Goal: Transaction & Acquisition: Download file/media

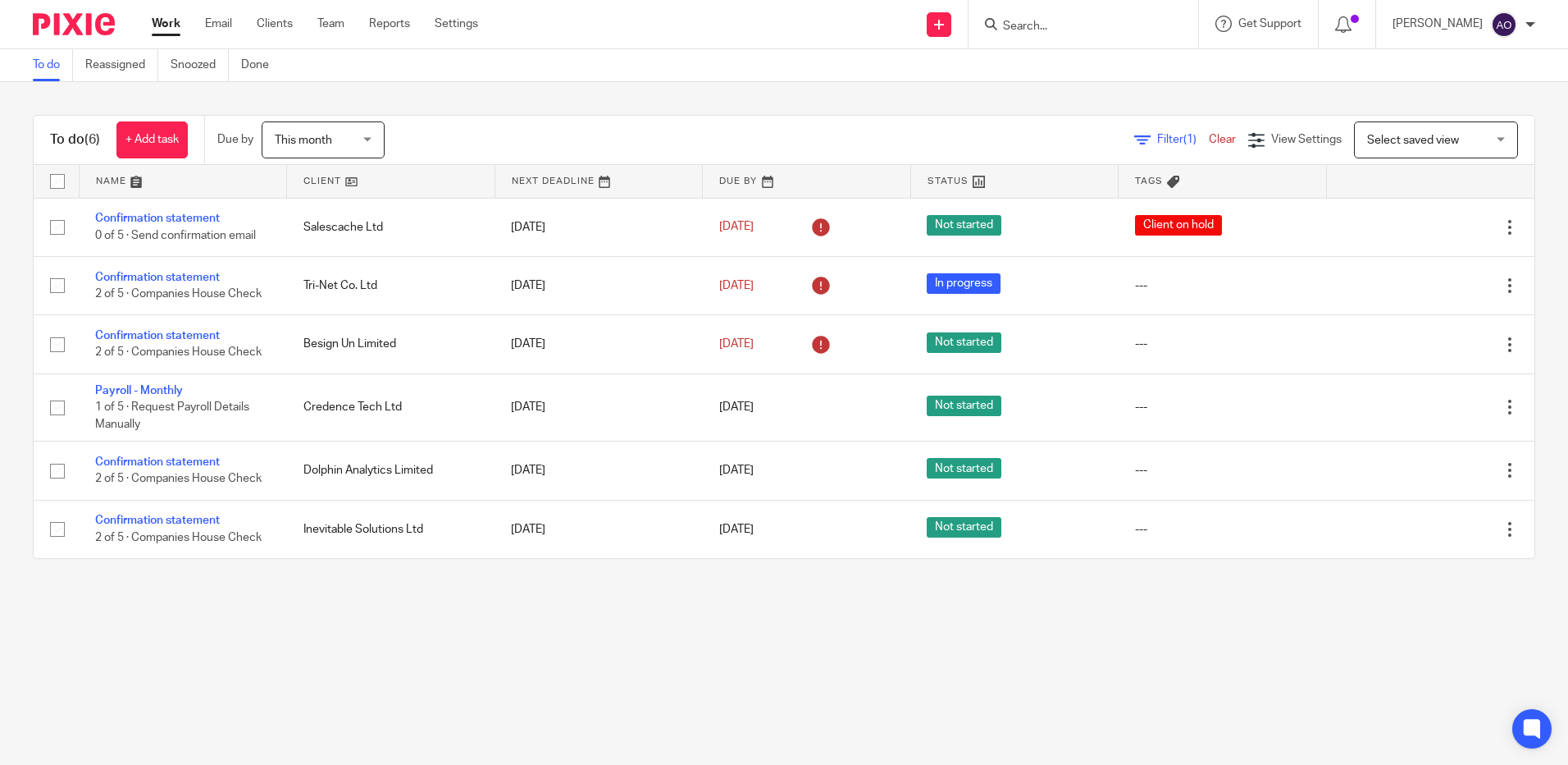
click at [1075, 23] on input "Search" at bounding box center [1076, 27] width 148 height 15
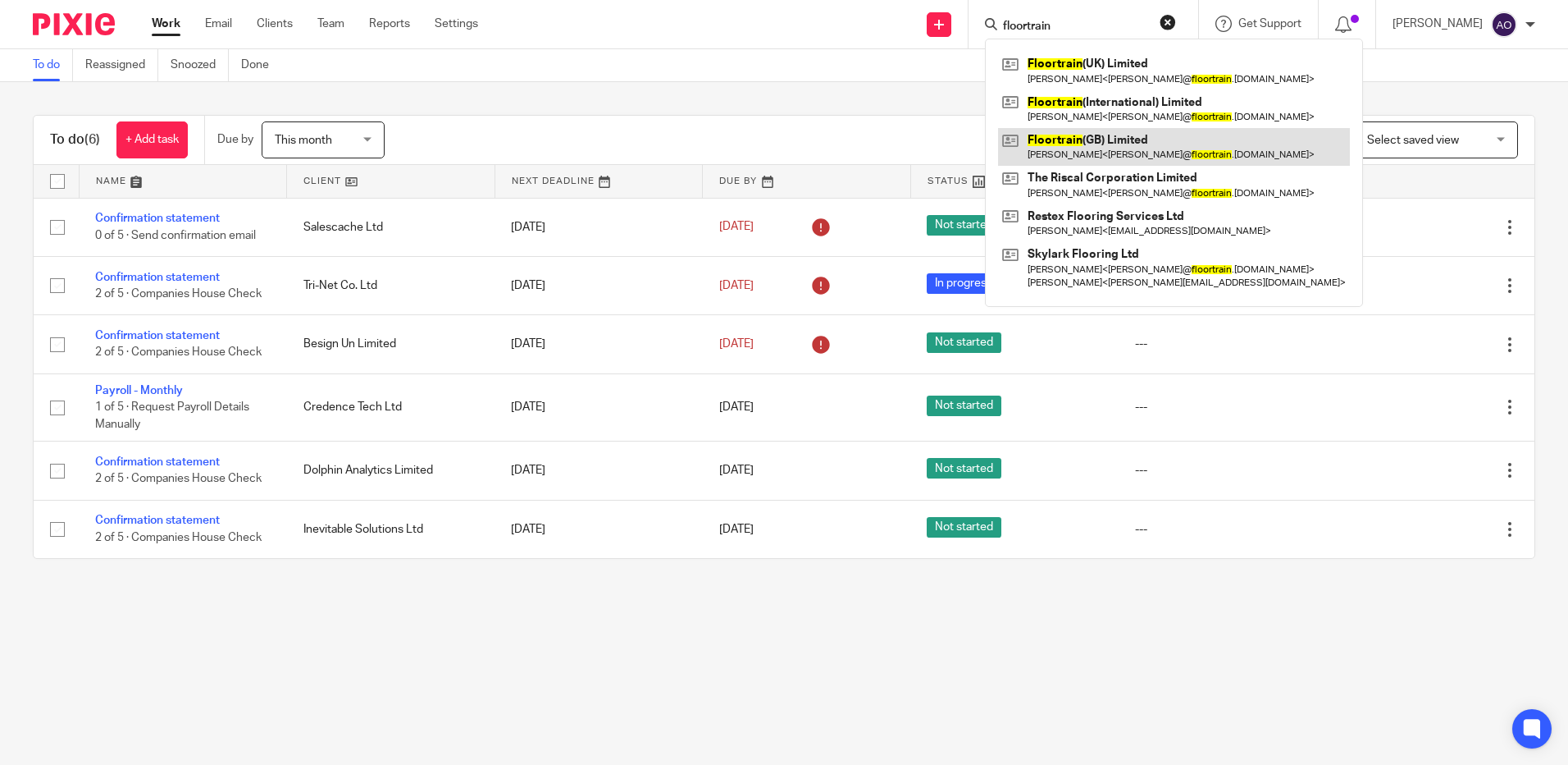
type input "floortrain"
click at [1109, 146] on link at bounding box center [1173, 147] width 352 height 38
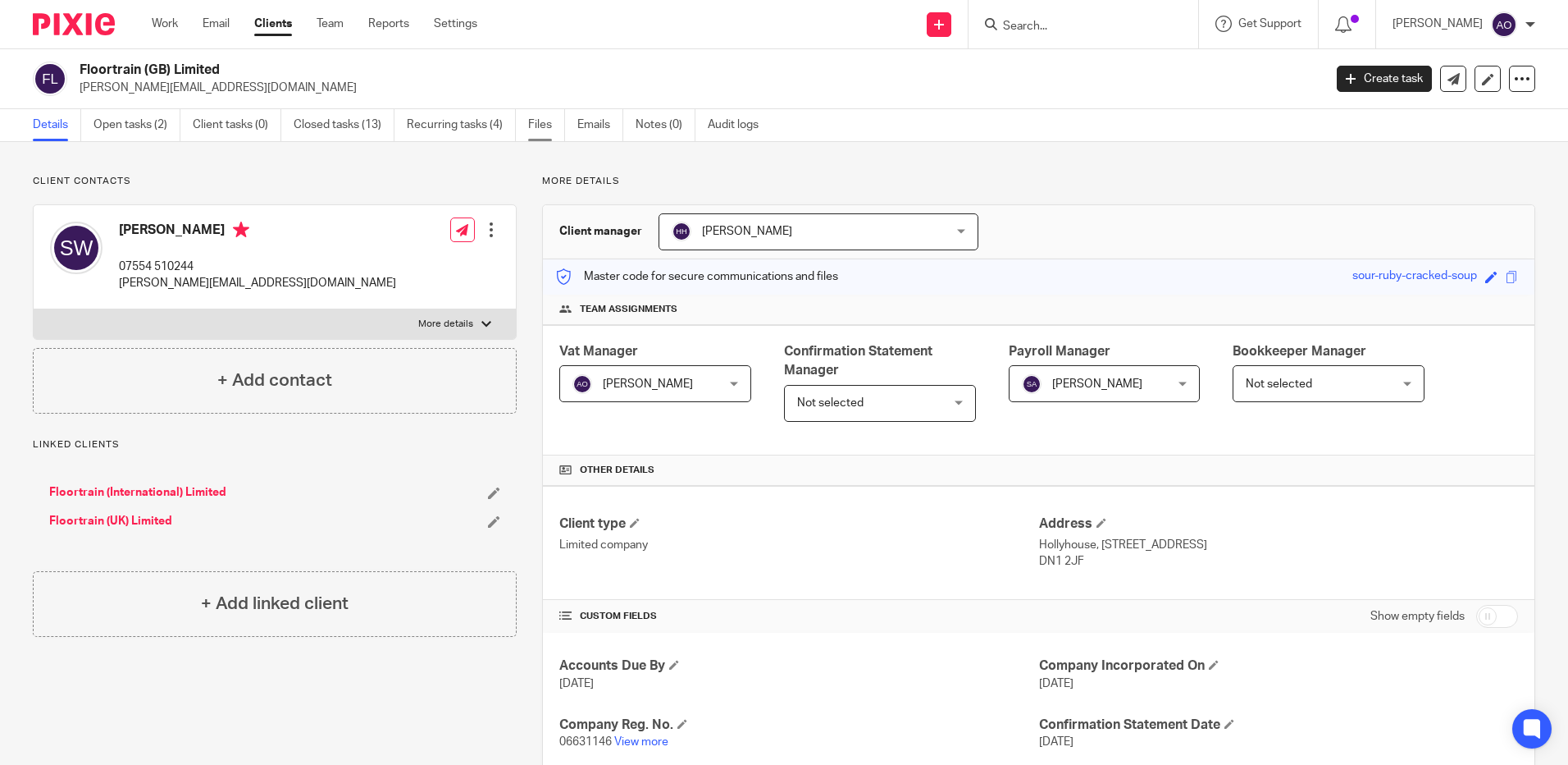
click at [548, 118] on link "Files" at bounding box center [546, 125] width 37 height 32
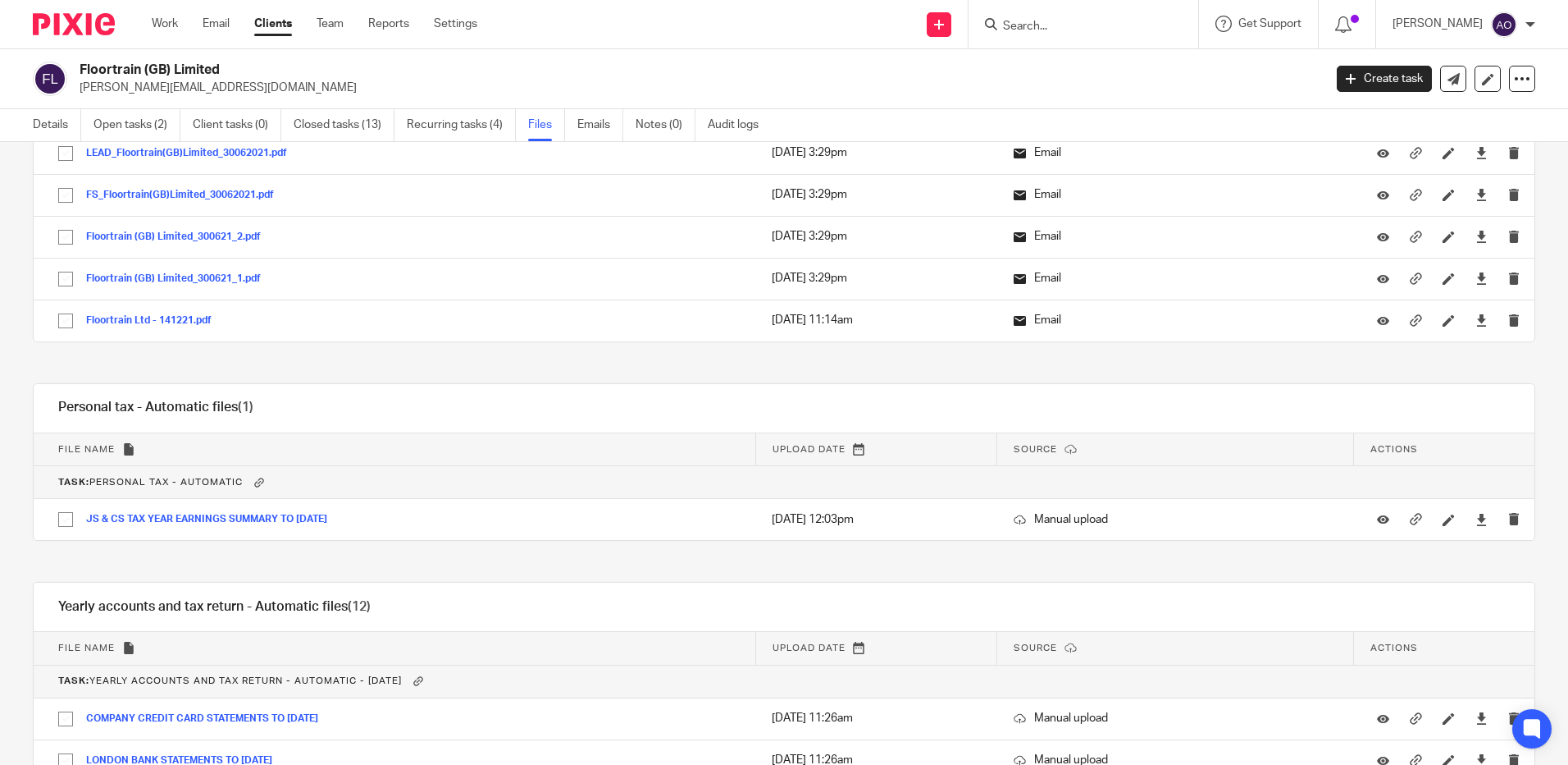
scroll to position [4237, 0]
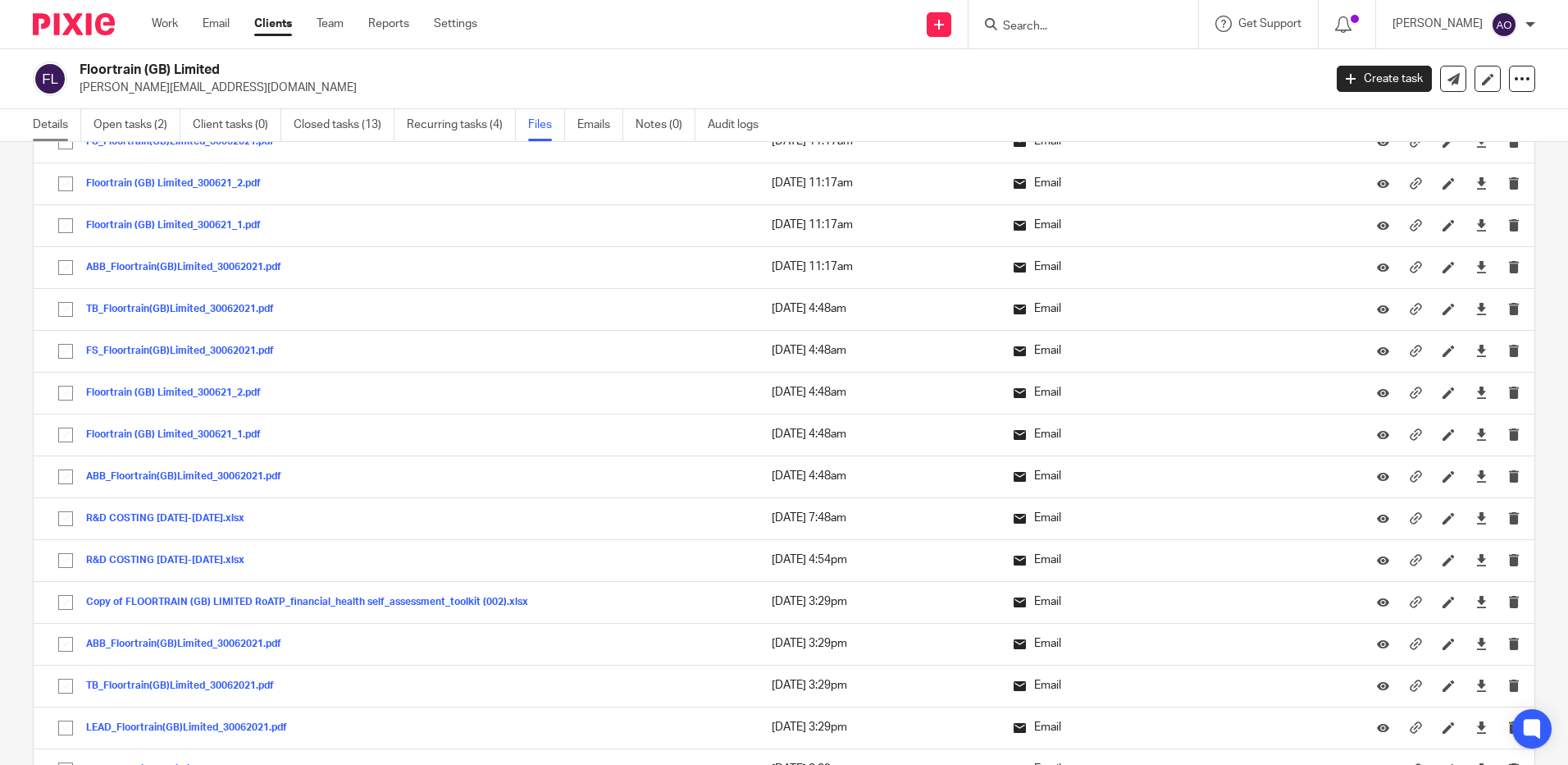
click at [60, 117] on link "Details" at bounding box center [56, 125] width 48 height 32
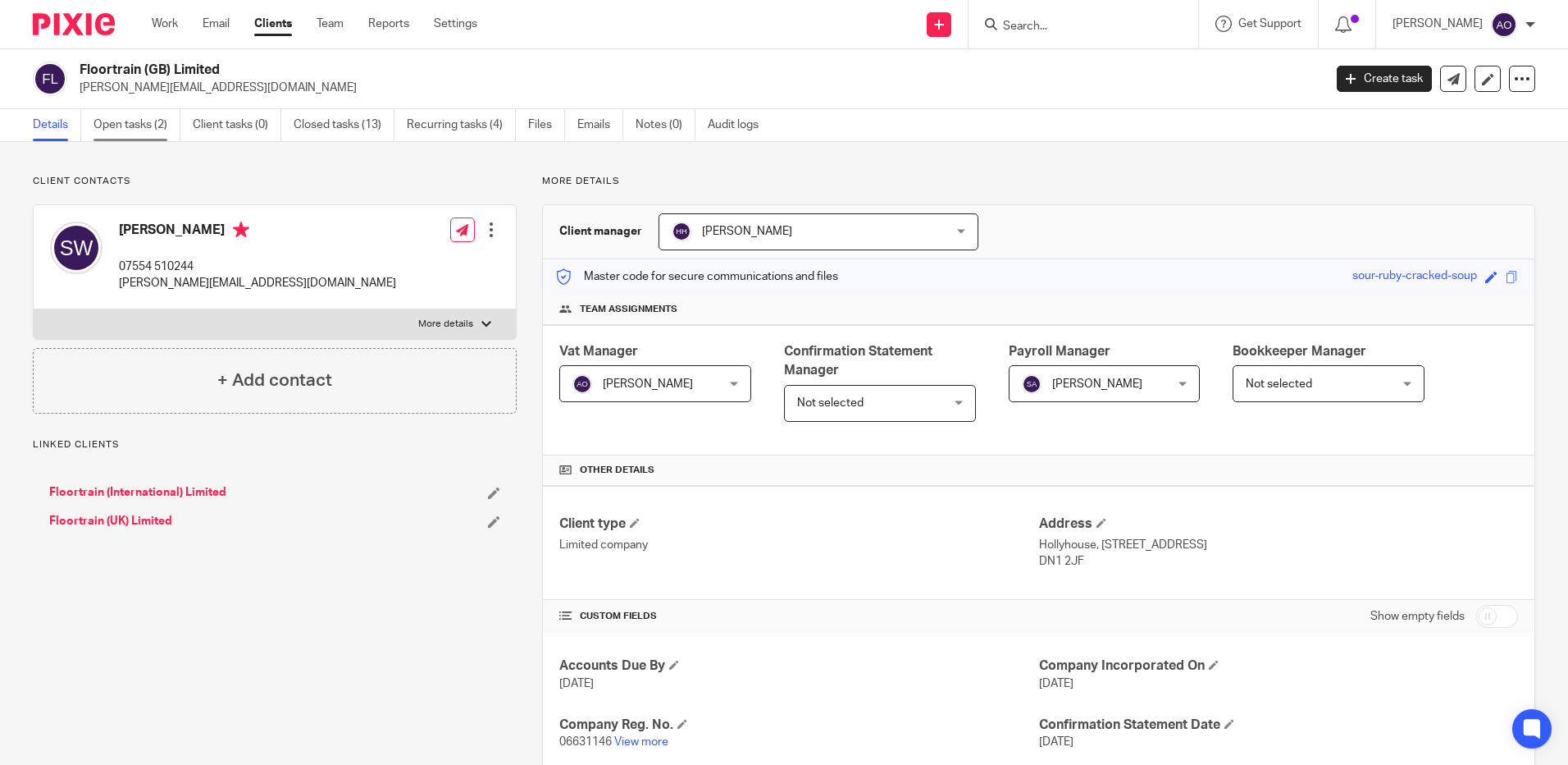
click at [133, 125] on link "Open tasks (2)" at bounding box center [137, 125] width 87 height 32
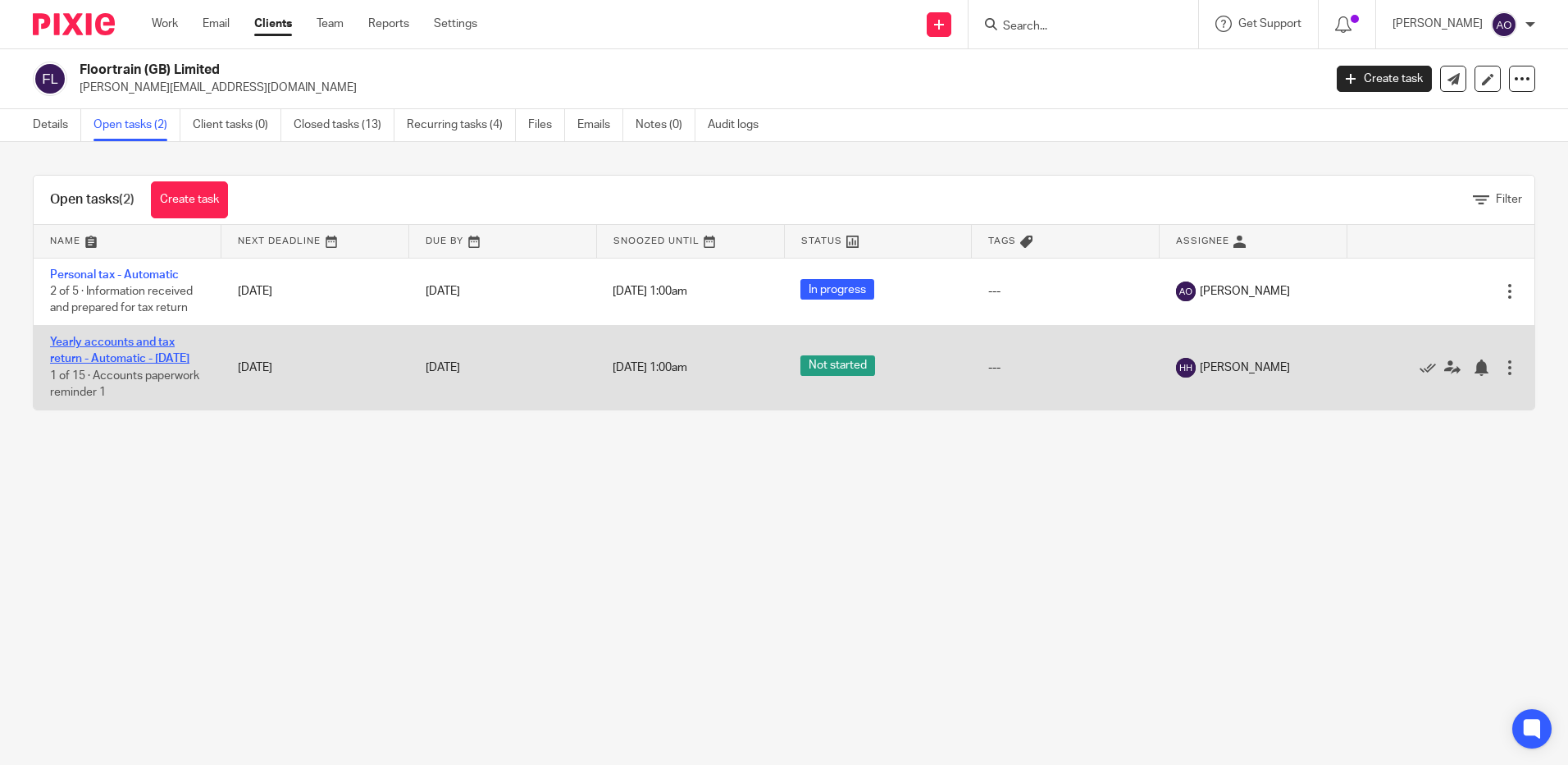
click at [97, 340] on link "Yearly accounts and tax return - Automatic - [DATE]" at bounding box center [119, 350] width 139 height 28
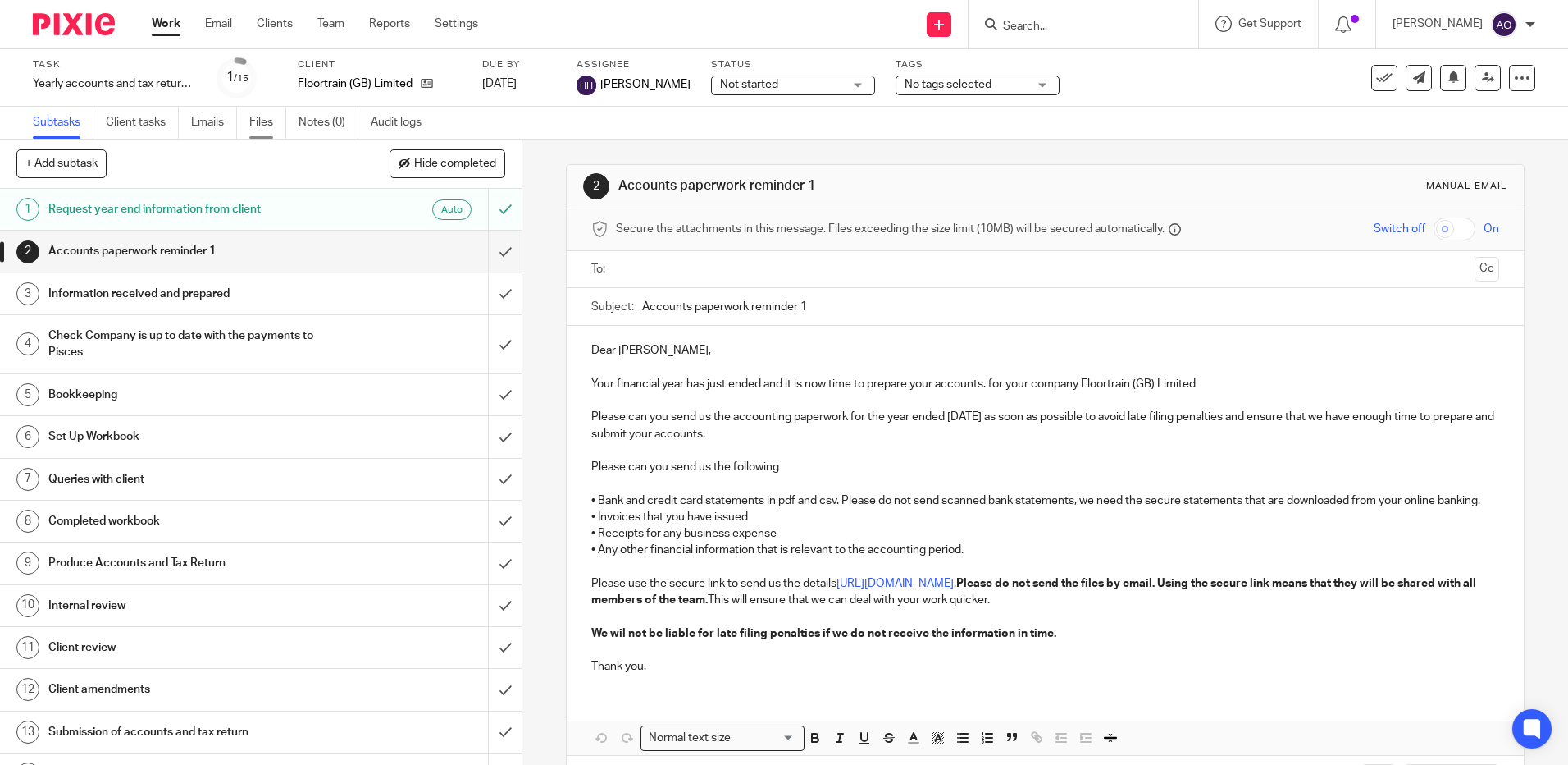
click at [257, 120] on link "Files" at bounding box center [267, 122] width 37 height 32
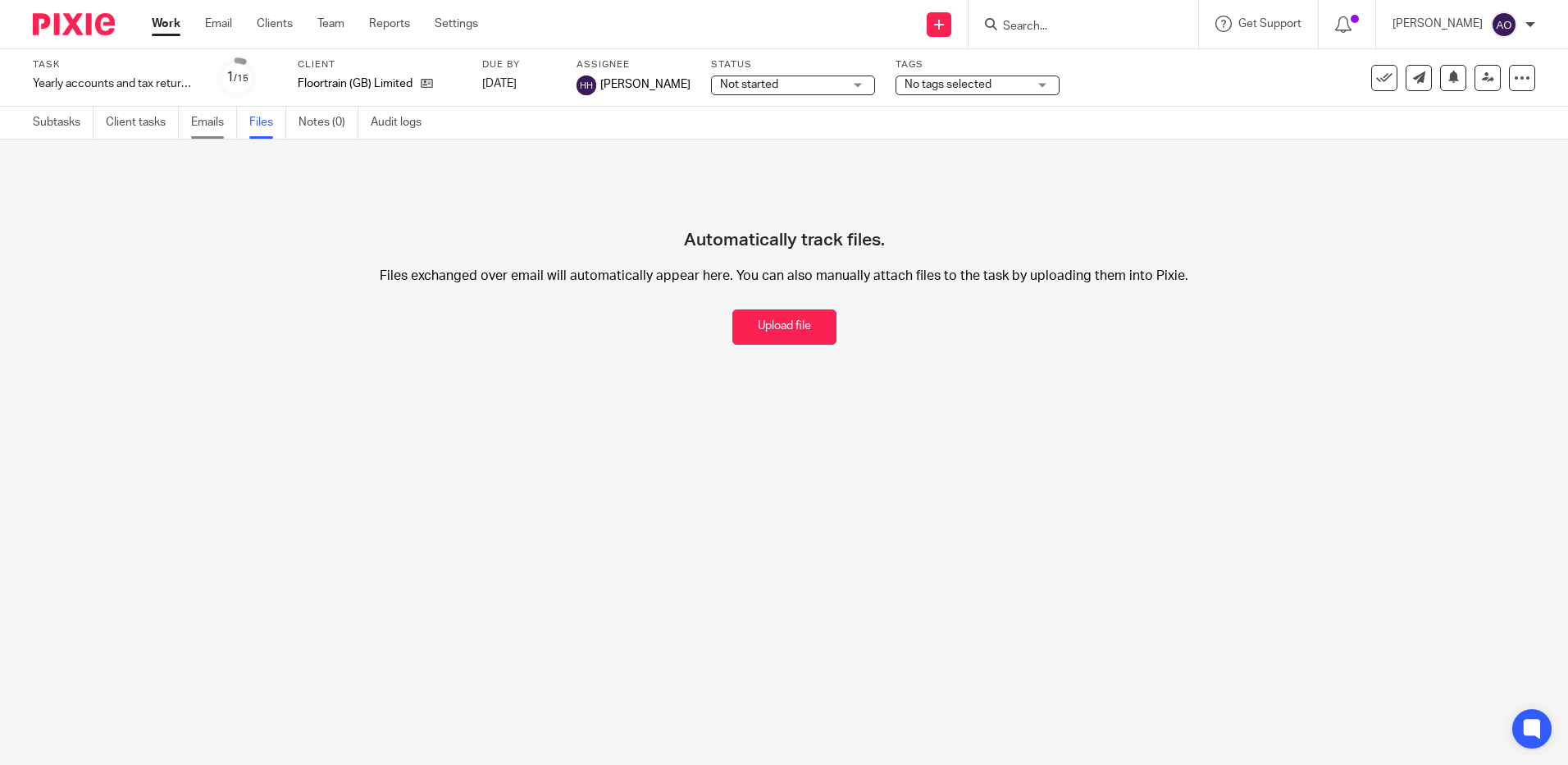
click at [206, 118] on link "Emails" at bounding box center [214, 122] width 46 height 32
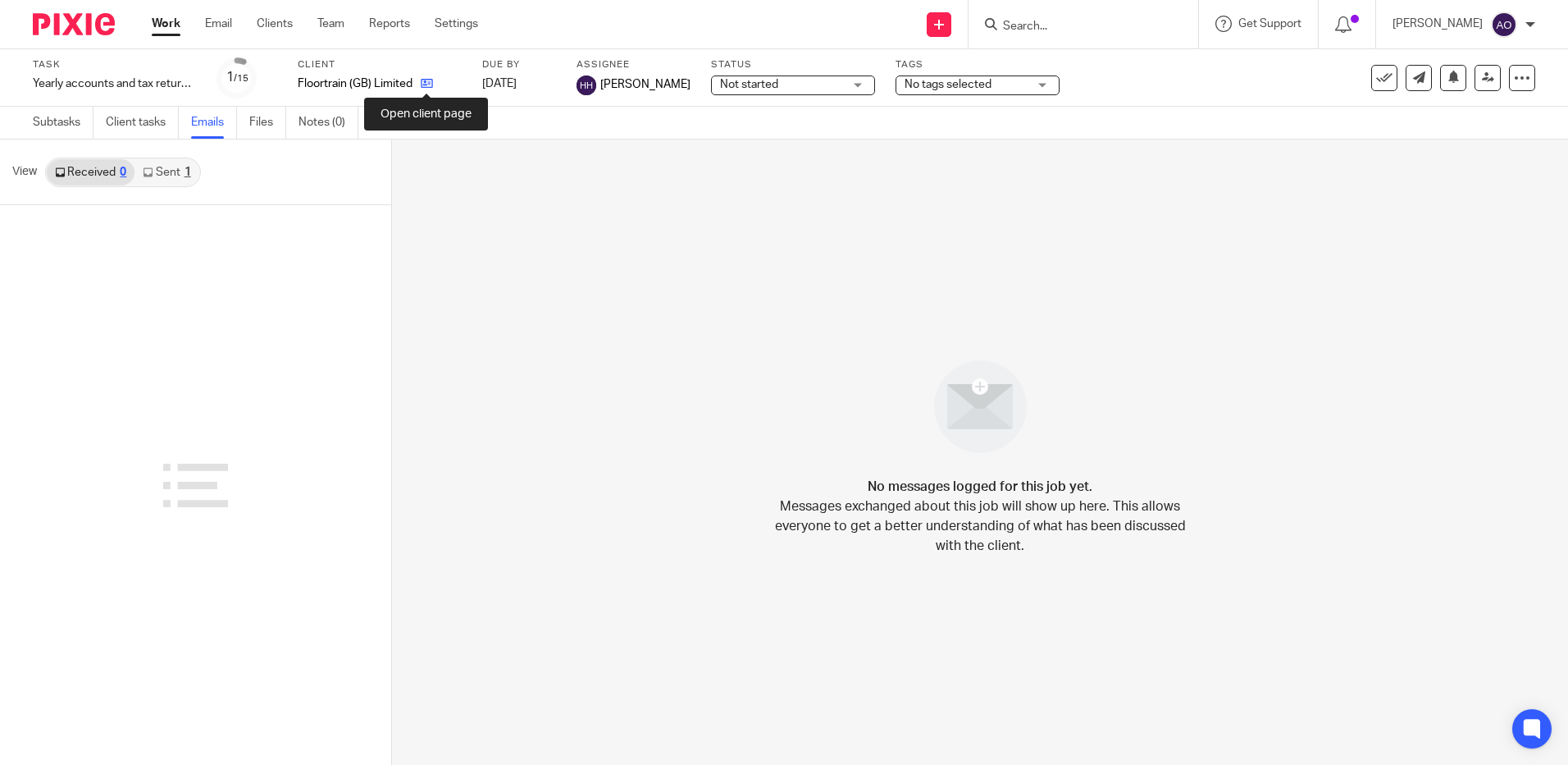
click at [425, 80] on icon at bounding box center [426, 83] width 12 height 12
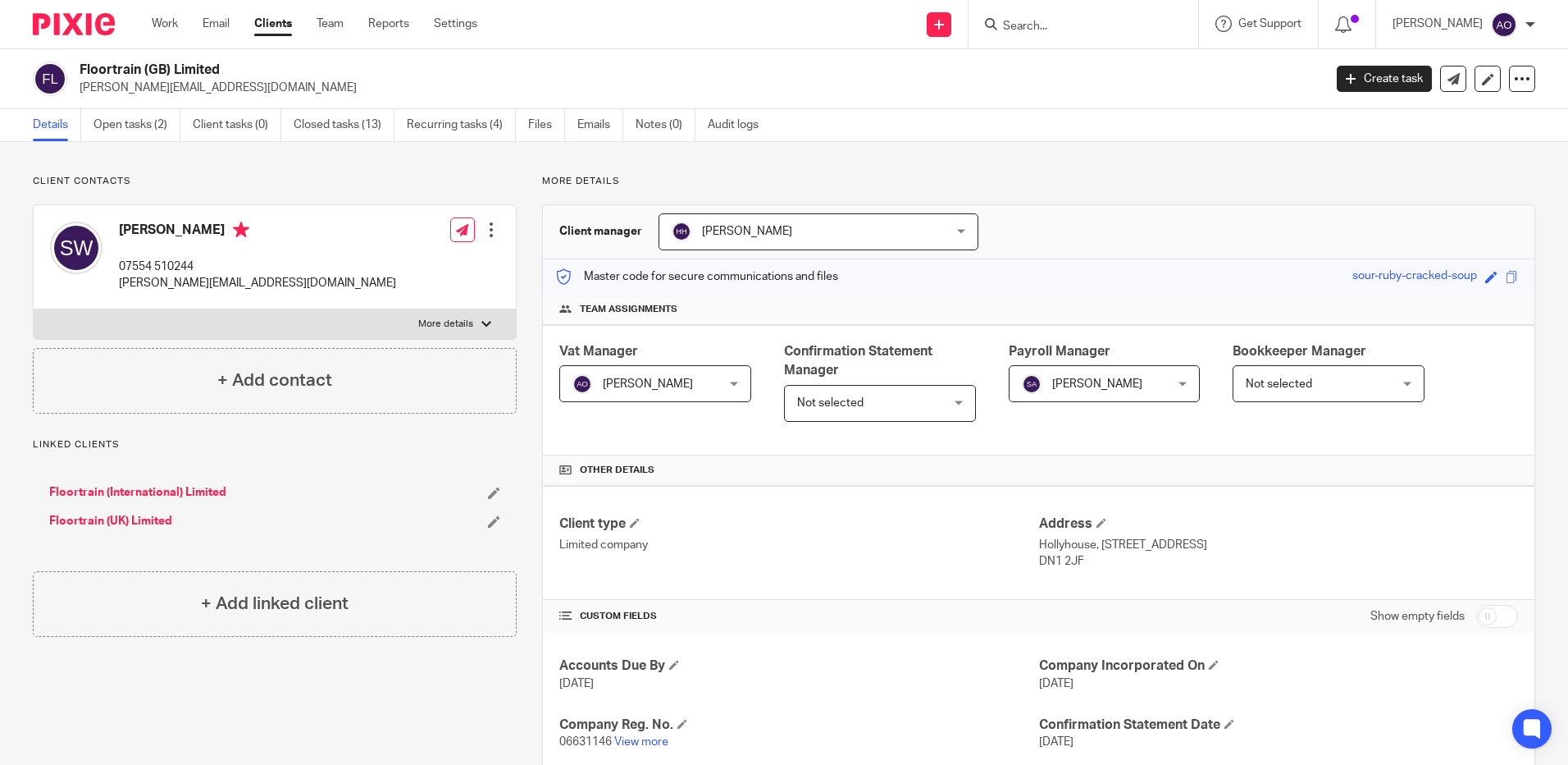
click at [1077, 20] on input "Search" at bounding box center [1076, 27] width 148 height 15
click at [178, 495] on link "Floortrain (International) Limited" at bounding box center [138, 492] width 178 height 17
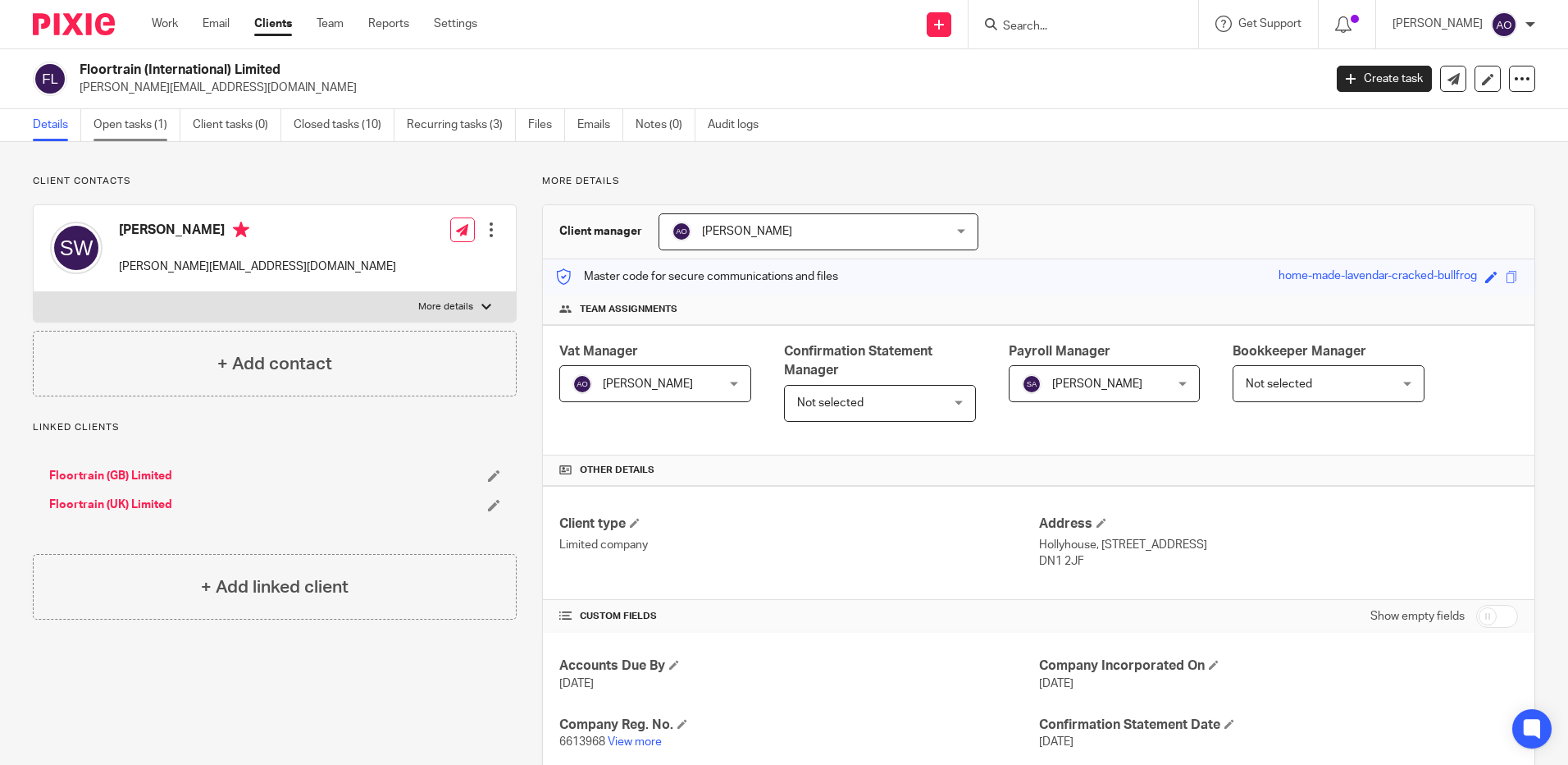
click at [139, 128] on link "Open tasks (1)" at bounding box center [137, 125] width 87 height 32
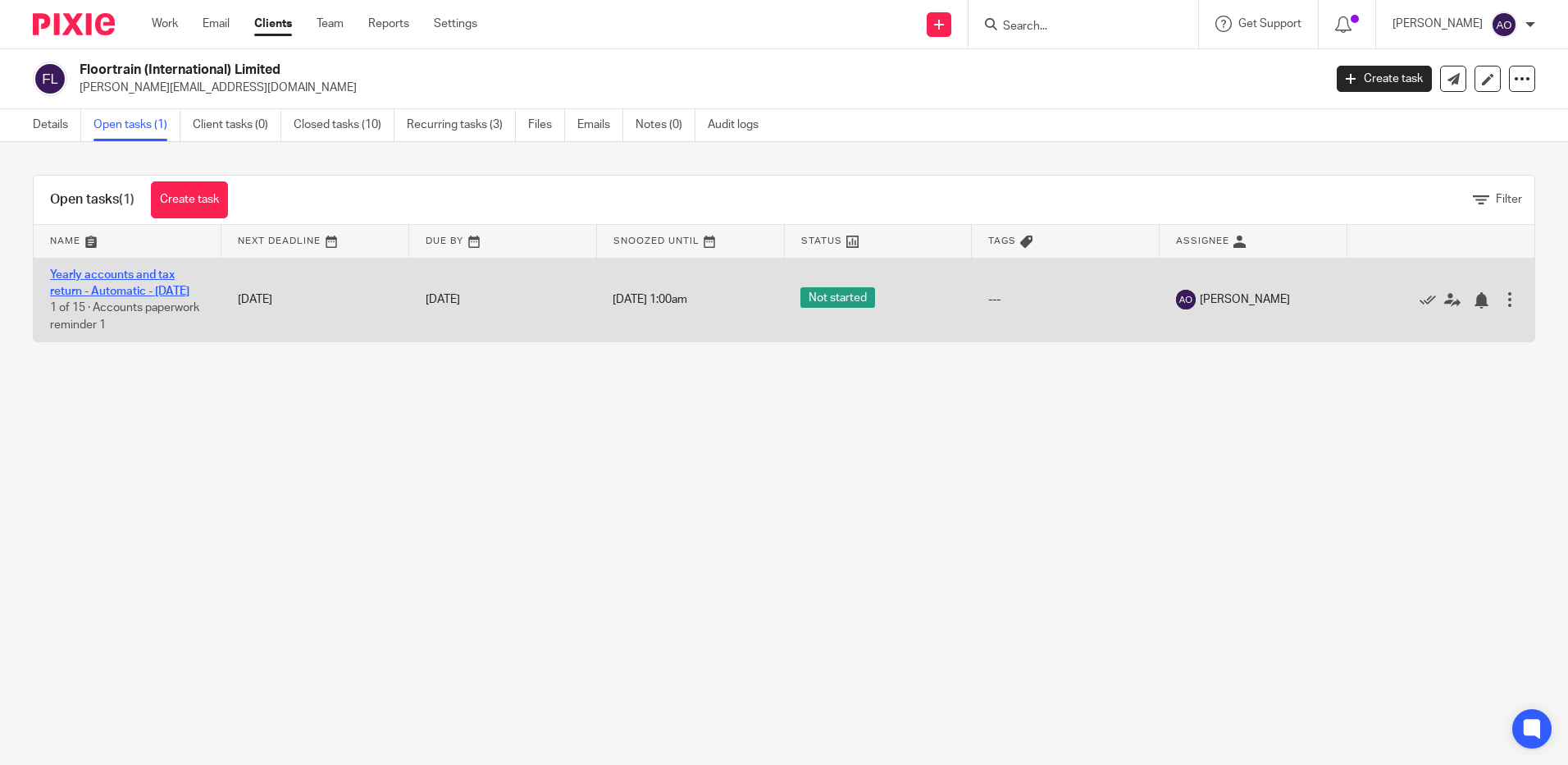
click at [142, 275] on link "Yearly accounts and tax return - Automatic - [DATE]" at bounding box center [119, 283] width 139 height 28
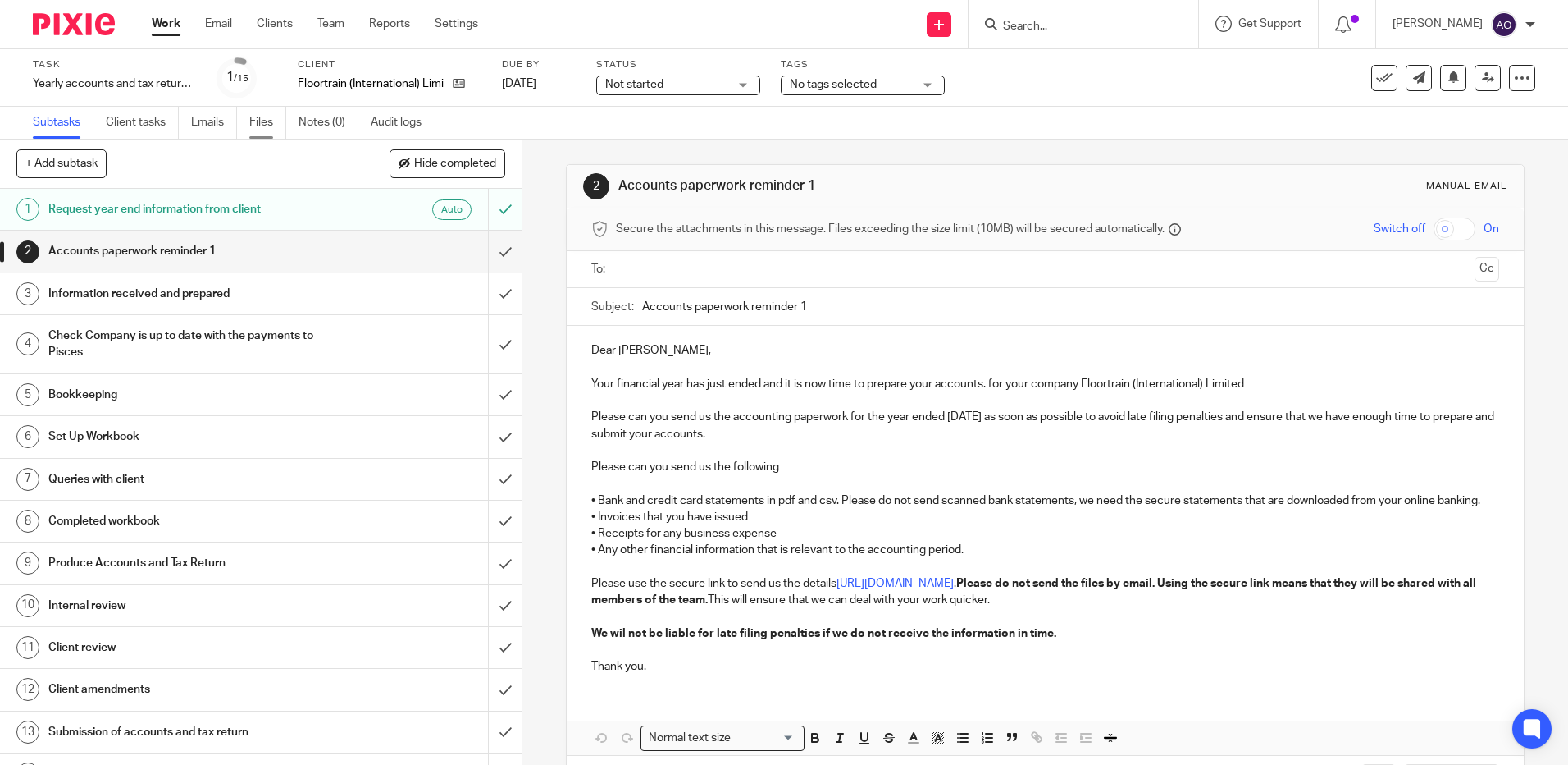
click at [262, 128] on link "Files" at bounding box center [267, 122] width 37 height 32
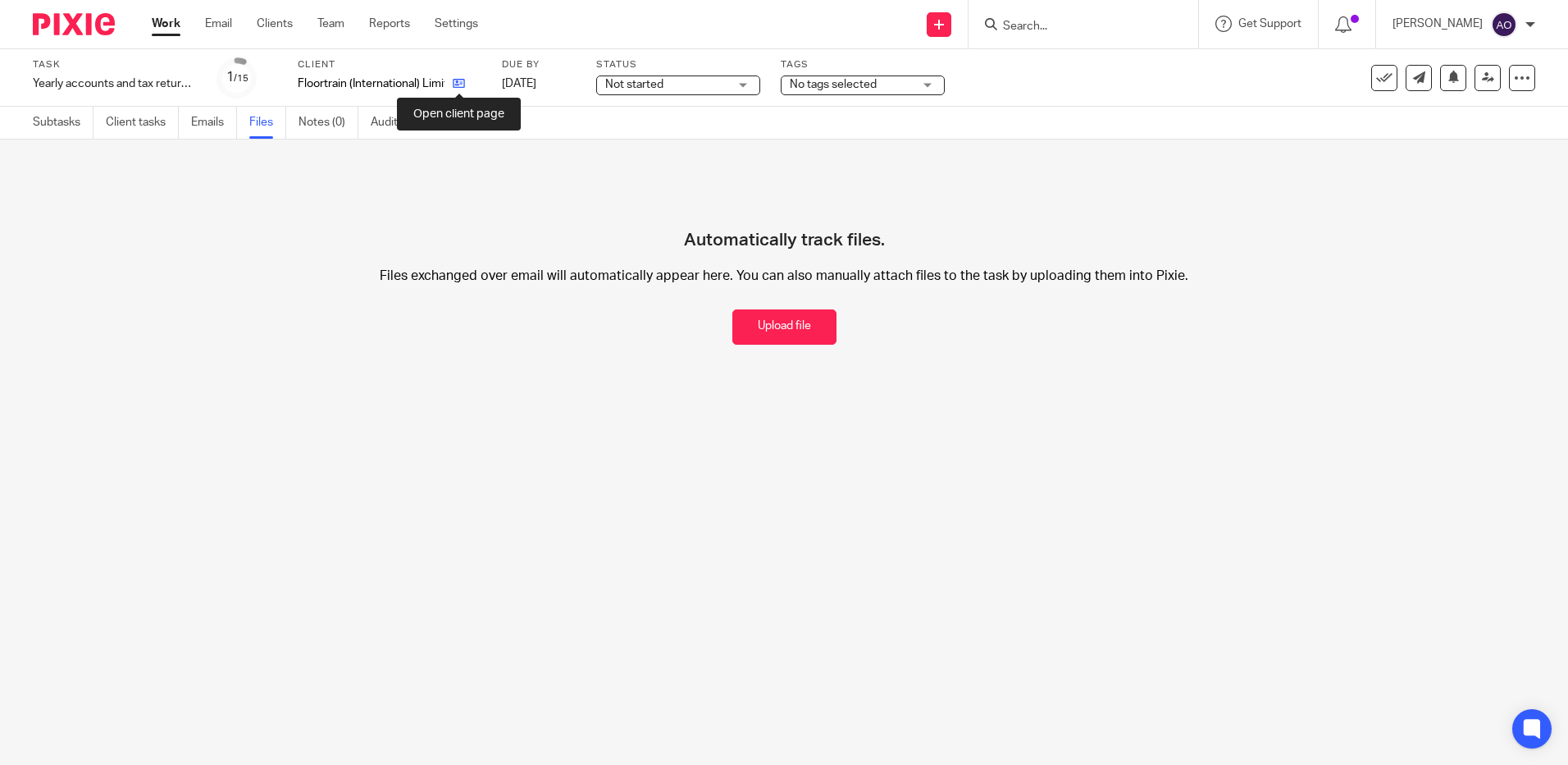
click at [460, 80] on icon at bounding box center [459, 83] width 12 height 12
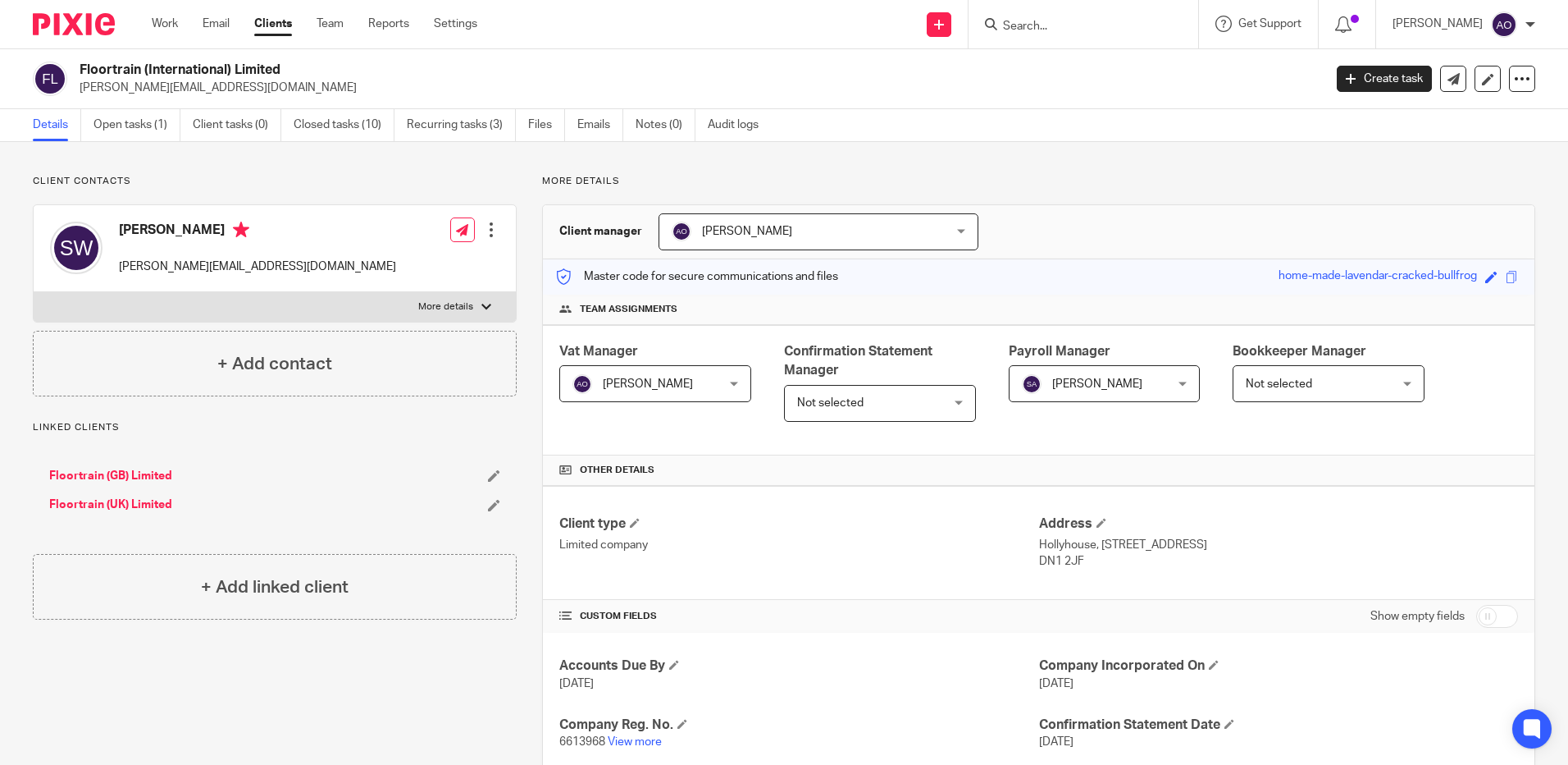
click at [128, 502] on link "Floortrain (UK) Limited" at bounding box center [111, 504] width 123 height 17
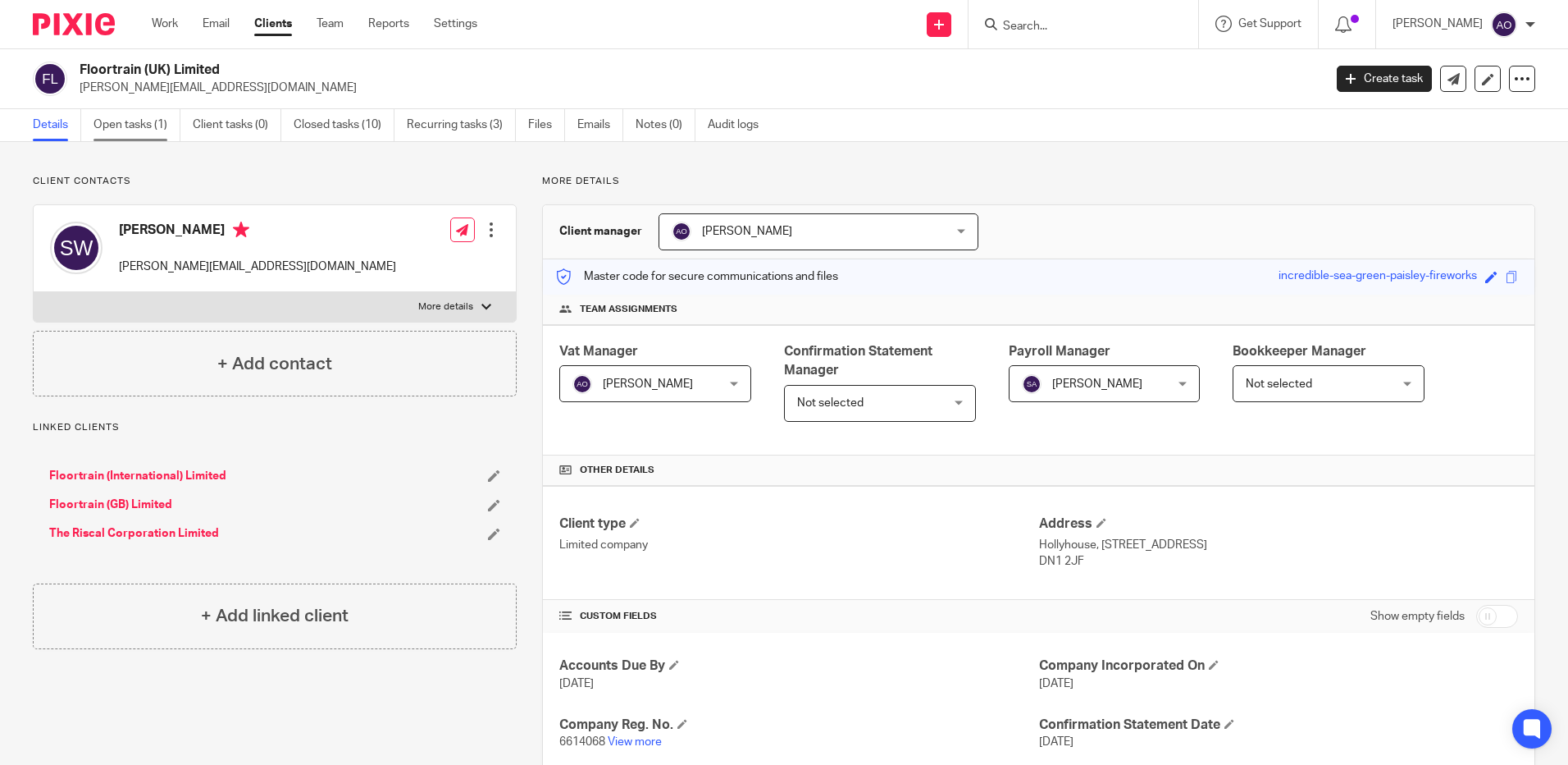
click at [151, 122] on link "Open tasks (1)" at bounding box center [137, 125] width 87 height 32
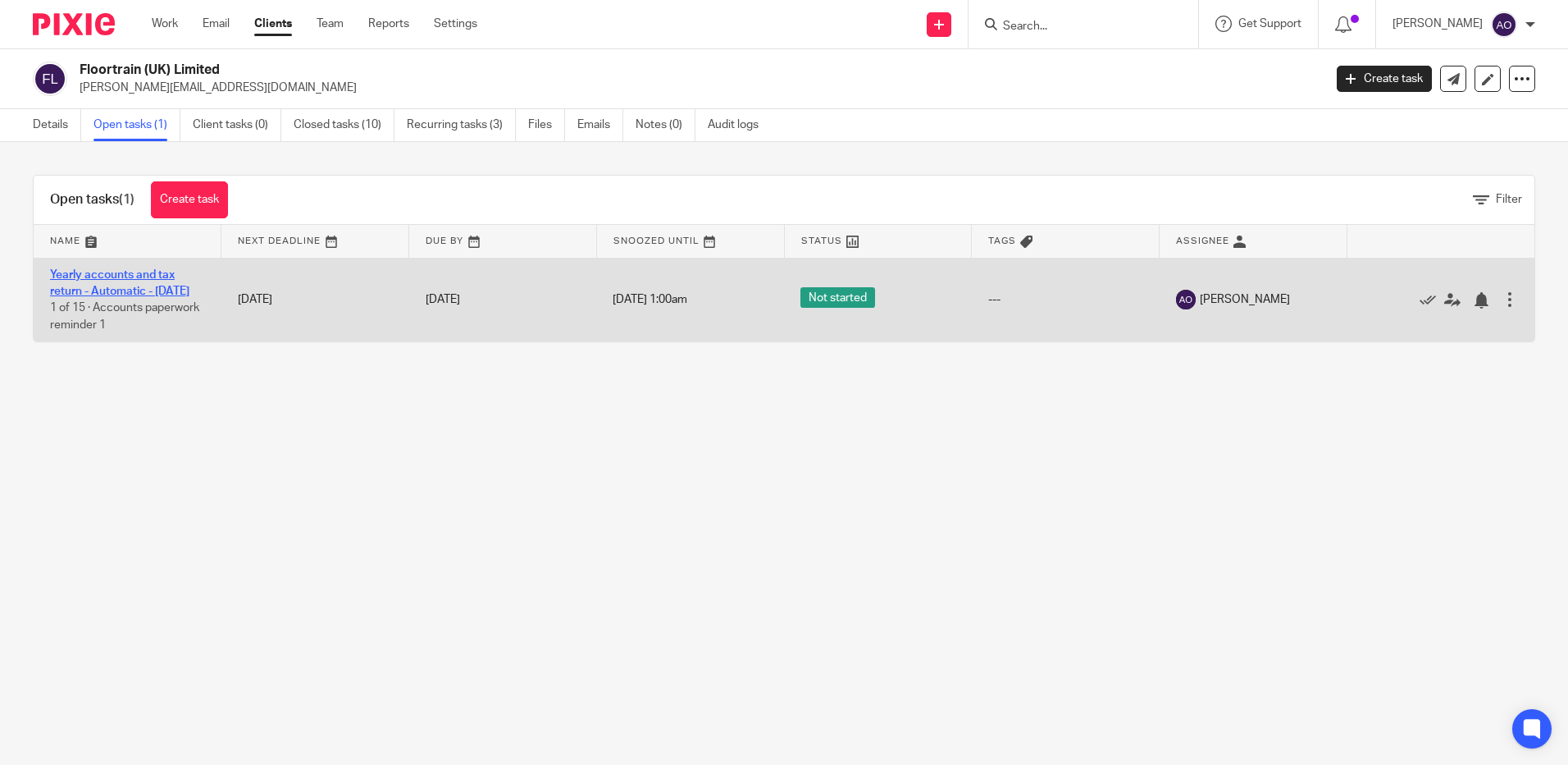
click at [146, 277] on link "Yearly accounts and tax return - Automatic - [DATE]" at bounding box center [119, 283] width 139 height 28
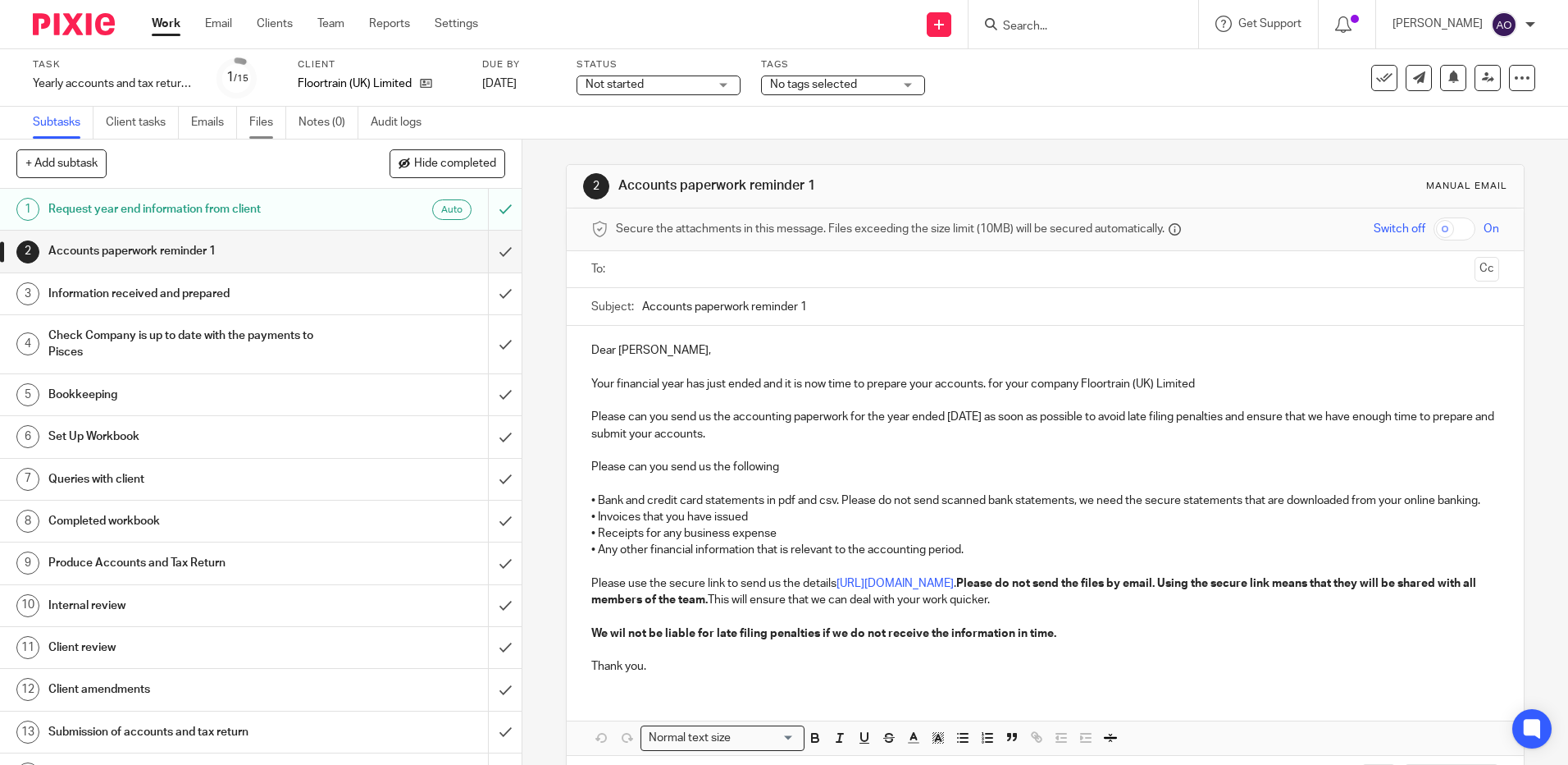
click at [266, 118] on link "Files" at bounding box center [267, 122] width 37 height 32
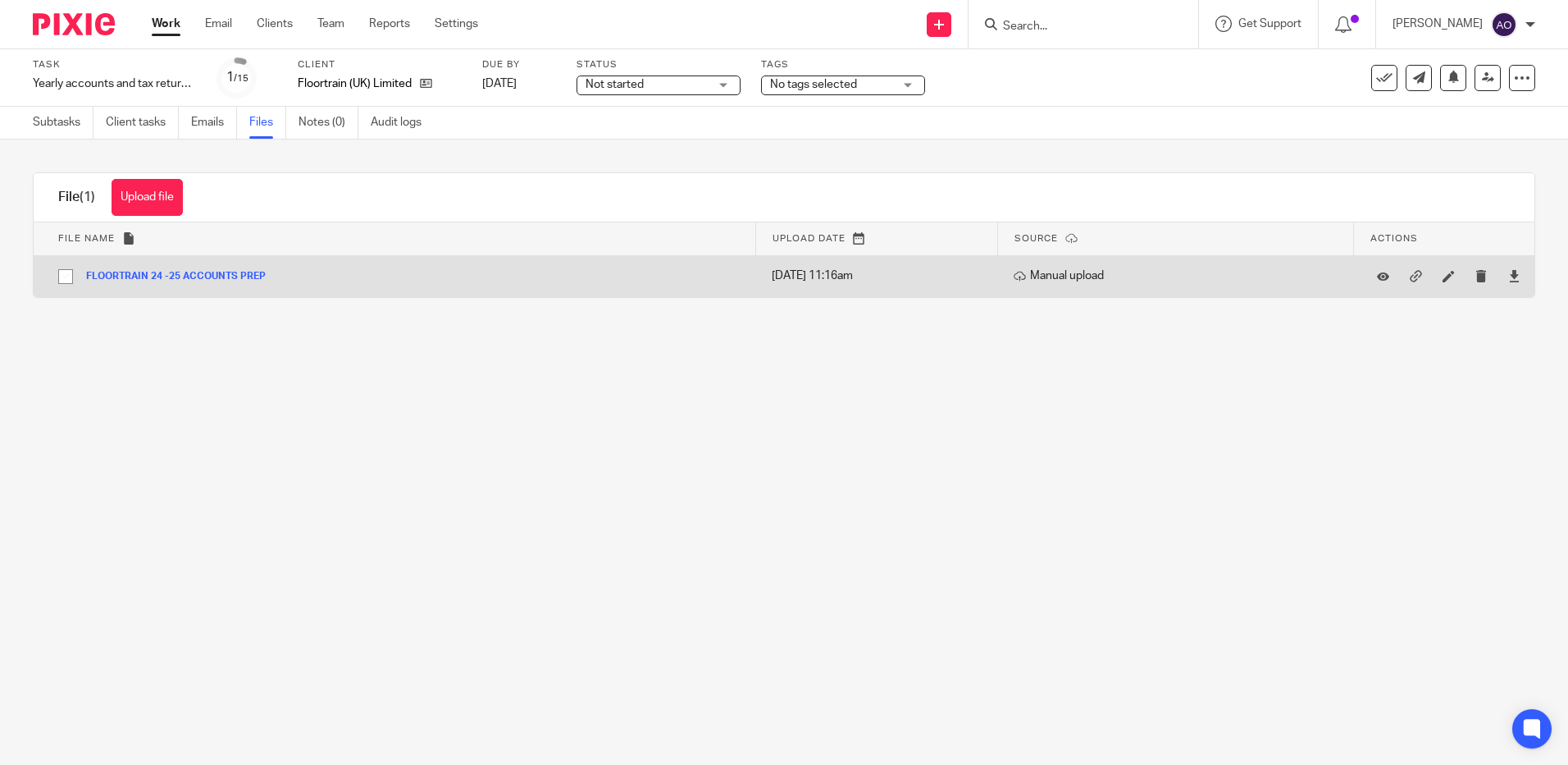
click at [177, 274] on button "FLOORTRAIN 24 -25 ACCOUNTS PREP" at bounding box center [182, 276] width 191 height 12
click at [67, 274] on input "checkbox" at bounding box center [66, 276] width 32 height 32
checkbox input "true"
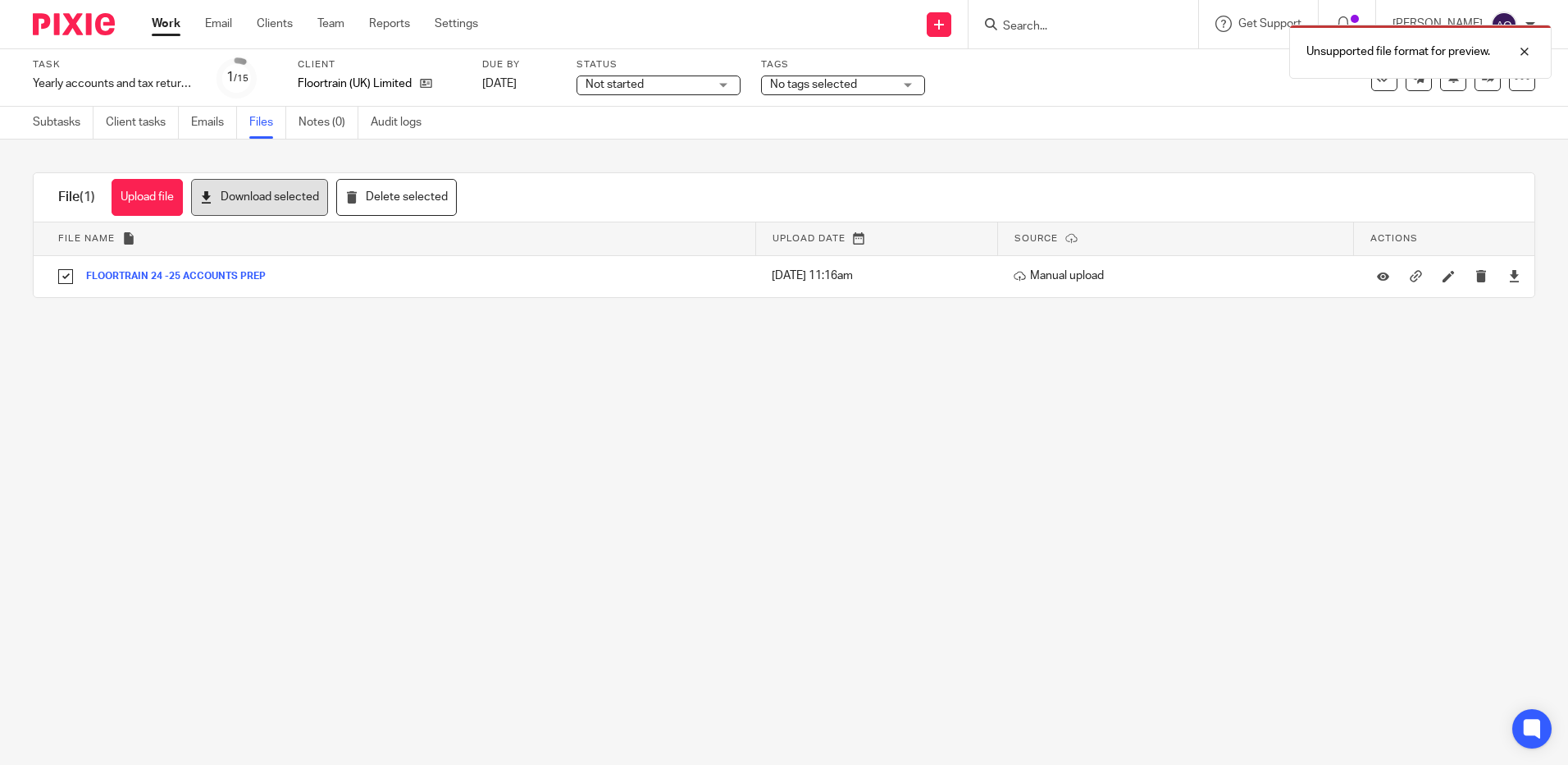
click at [247, 197] on button "Download selected" at bounding box center [260, 196] width 137 height 37
